Goal: Task Accomplishment & Management: Manage account settings

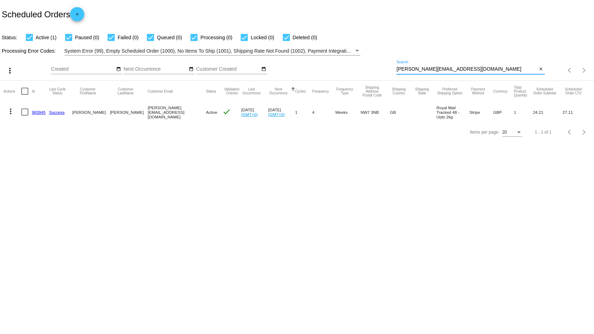
drag, startPoint x: 451, startPoint y: 71, endPoint x: 338, endPoint y: 70, distance: 113.2
click at [338, 70] on div "more_vert Sep Jan Feb Mar [DATE]" at bounding box center [297, 68] width 594 height 25
paste input "891933"
type input "891933"
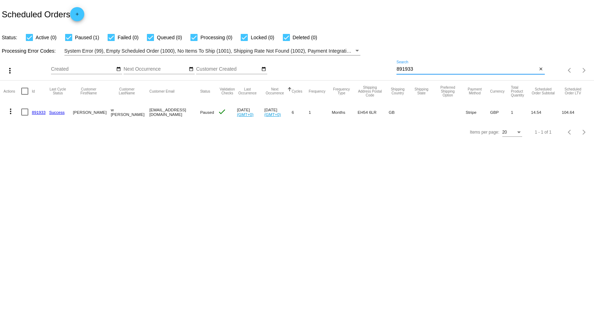
click at [34, 111] on link "891933" at bounding box center [39, 112] width 14 height 5
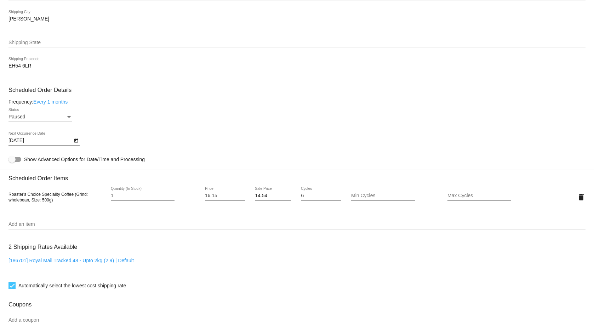
scroll to position [318, 0]
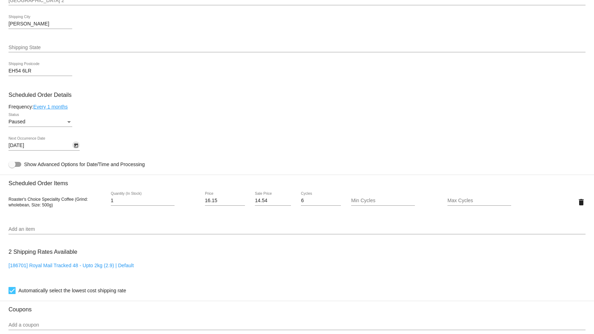
click at [76, 147] on icon "Open calendar" at bounding box center [76, 145] width 5 height 8
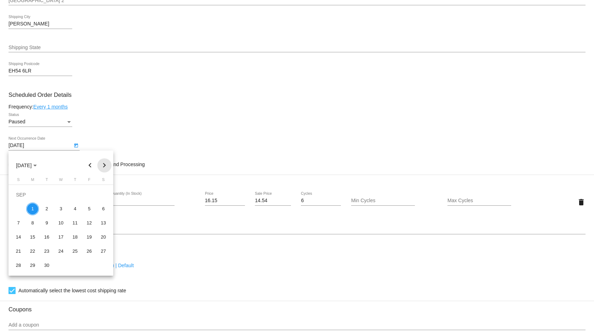
click at [107, 166] on button "Next month" at bounding box center [104, 165] width 14 height 14
click at [63, 194] on div "1" at bounding box center [60, 195] width 13 height 13
type input "[DATE]"
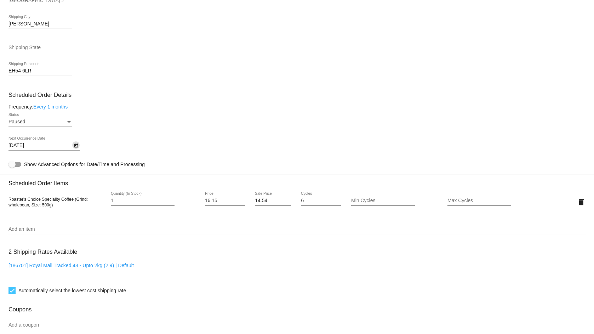
click at [66, 123] on div "Status" at bounding box center [69, 122] width 6 height 6
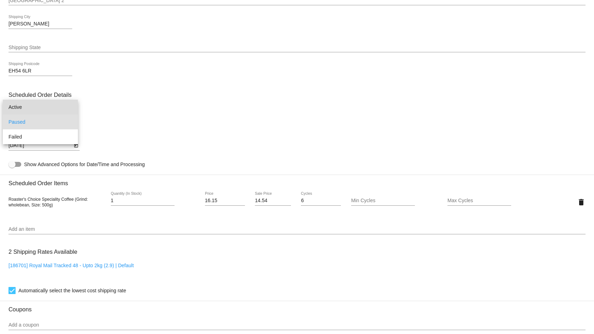
click at [67, 112] on span "Active" at bounding box center [40, 107] width 64 height 15
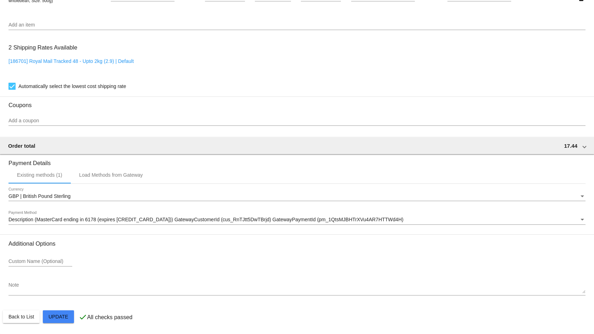
scroll to position [523, 0]
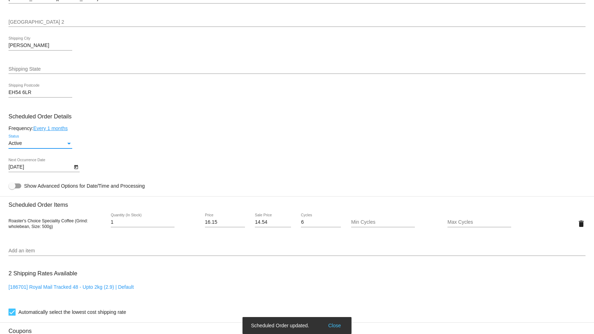
scroll to position [276, 0]
